Goal: Transaction & Acquisition: Purchase product/service

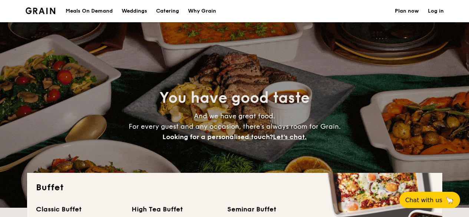
select select
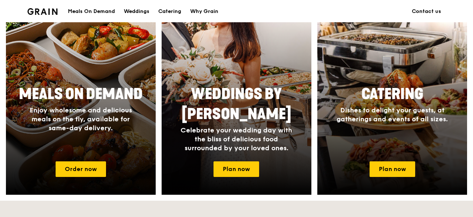
scroll to position [324, 0]
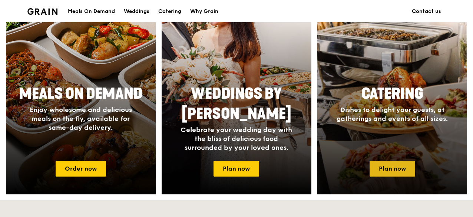
click at [389, 168] on link "Plan now" at bounding box center [393, 169] width 46 height 16
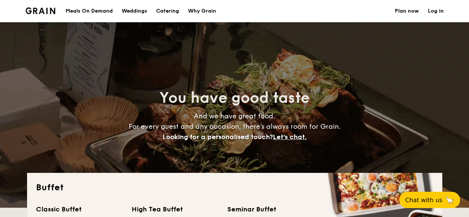
select select
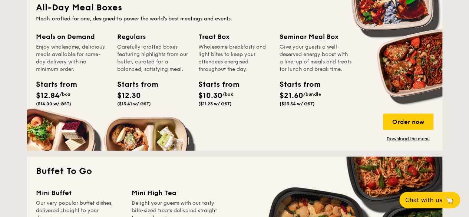
scroll to position [341, 0]
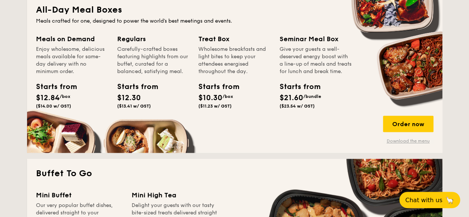
click at [408, 141] on link "Download the menu" at bounding box center [408, 141] width 50 height 6
click at [402, 121] on div "Order now" at bounding box center [408, 124] width 50 height 16
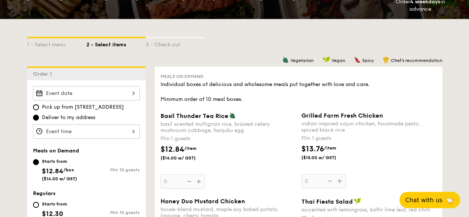
scroll to position [142, 0]
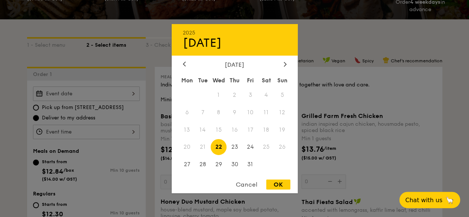
click at [113, 87] on div "2025 Oct 22 October 2025 Mon Tue Wed Thu Fri Sat Sun 1 2 3 4 5 6 7 8 9 10 11 12…" at bounding box center [86, 93] width 107 height 14
click at [285, 62] on icon at bounding box center [285, 64] width 3 height 5
click at [243, 182] on div "Cancel" at bounding box center [247, 185] width 36 height 10
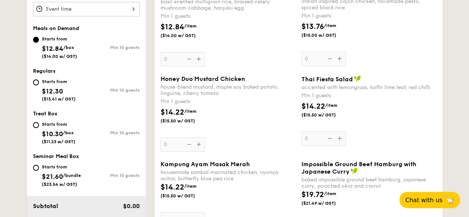
scroll to position [266, 0]
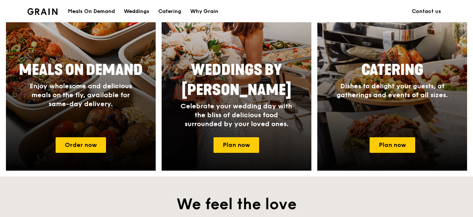
scroll to position [371, 0]
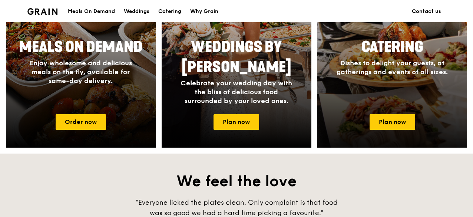
click at [381, 111] on div at bounding box center [392, 39] width 165 height 237
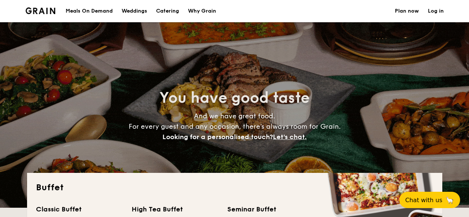
select select
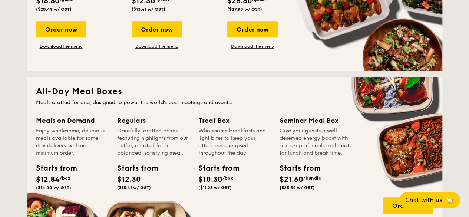
scroll to position [223, 0]
